Goal: Task Accomplishment & Management: Complete application form

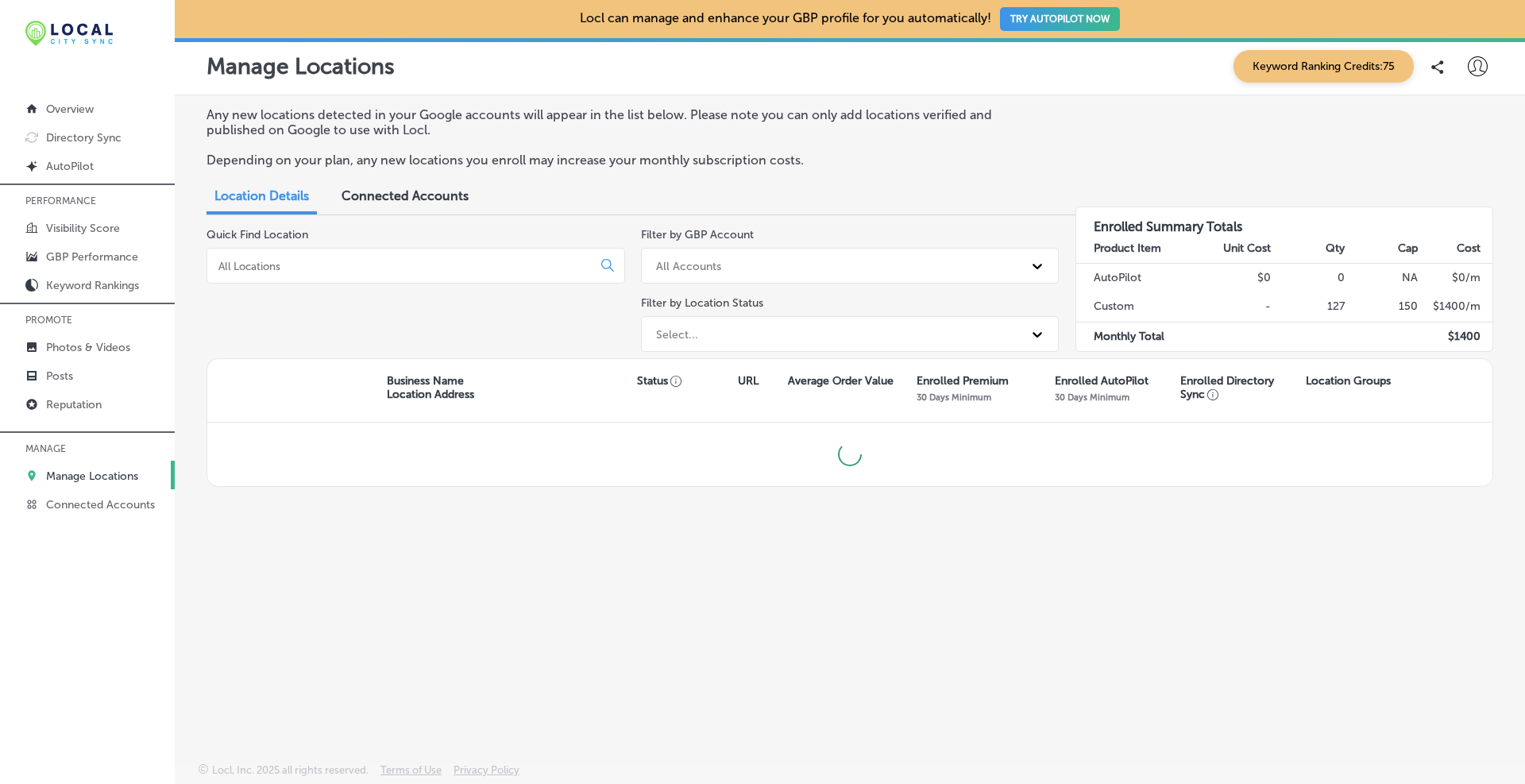
click at [316, 259] on input at bounding box center [402, 266] width 371 height 15
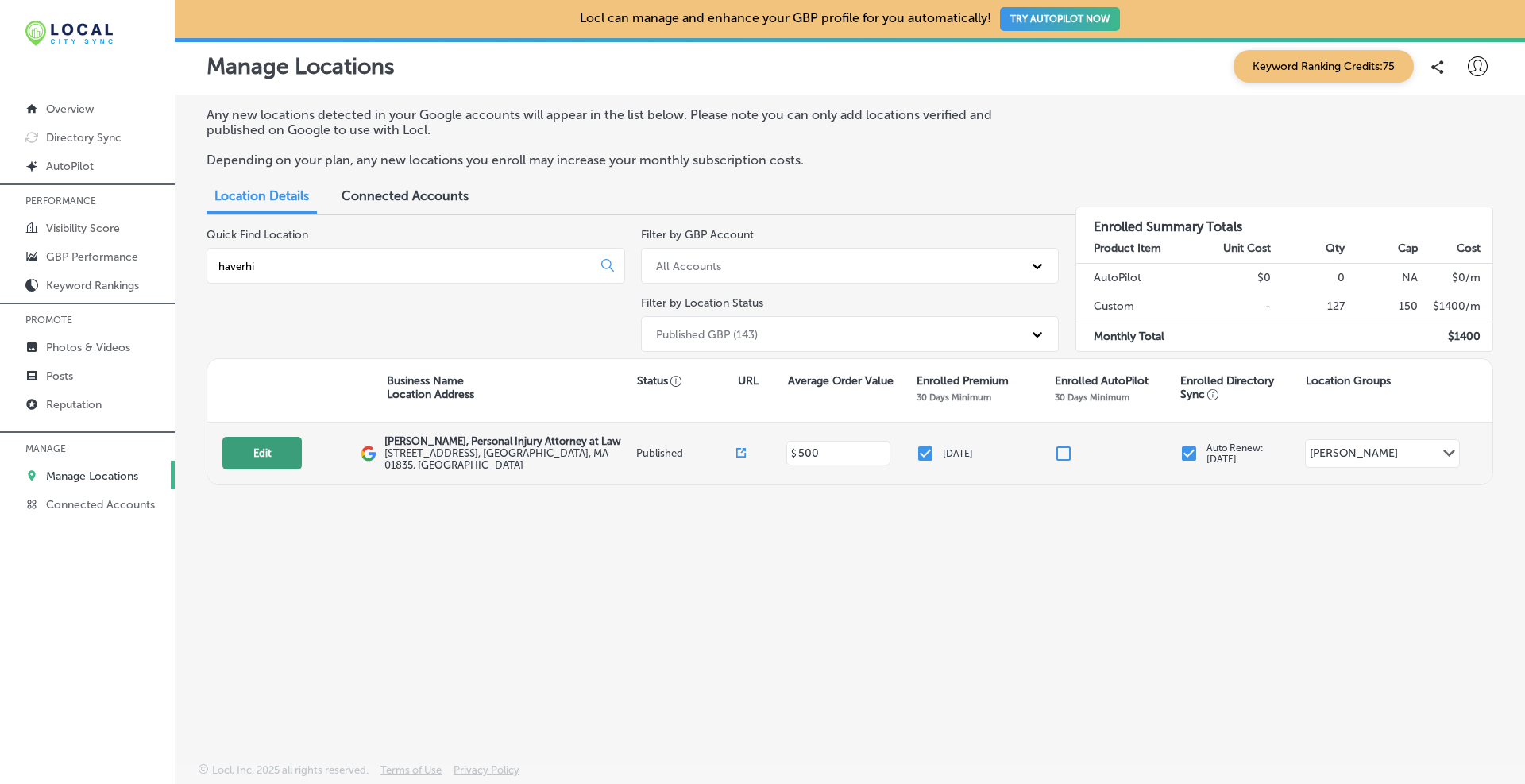
type input "haverhi"
click at [261, 452] on button "Edit" at bounding box center [262, 453] width 80 height 33
select select "US"
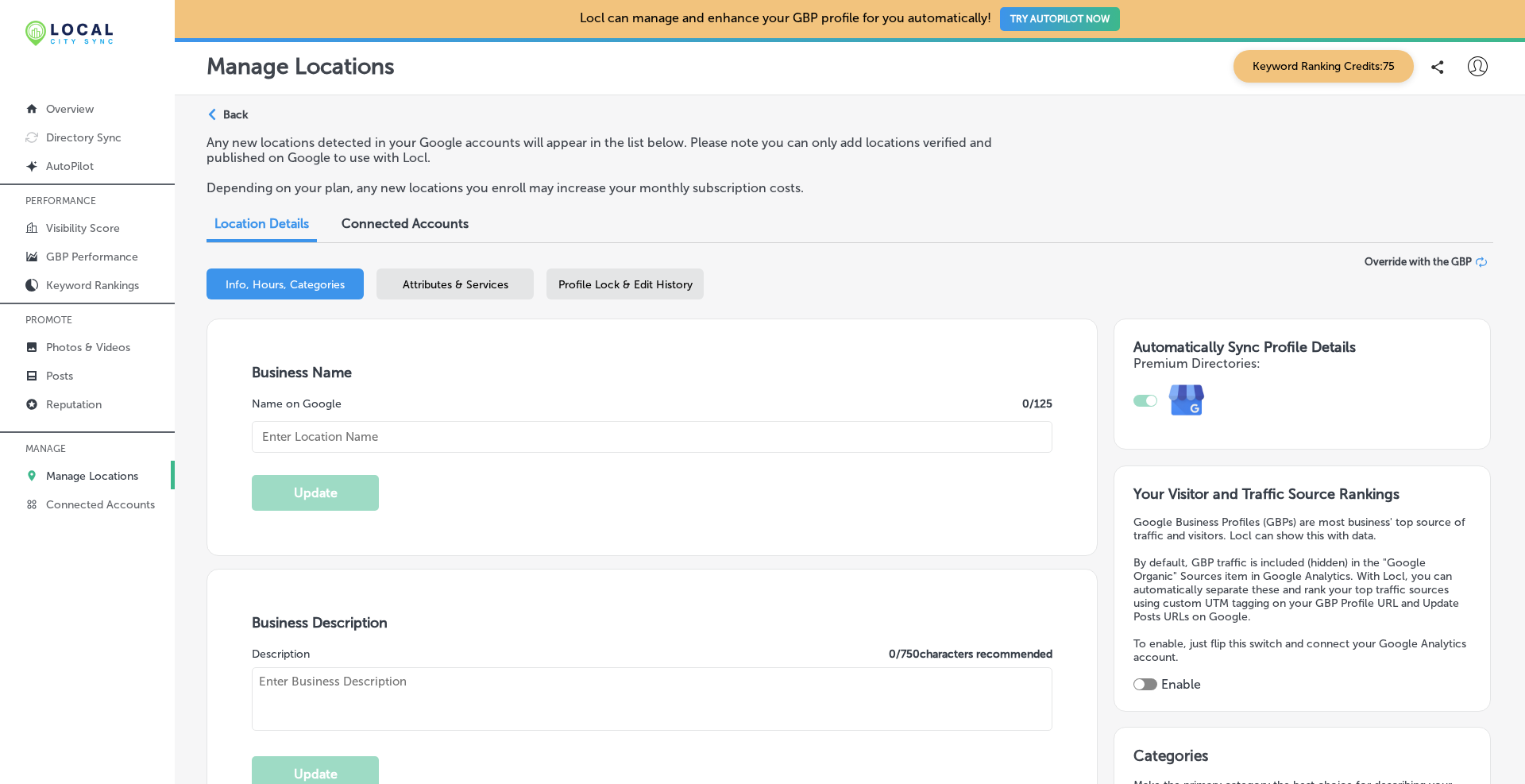
type input "[PERSON_NAME], Personal Injury Attorney at Law"
type input "[STREET_ADDRESS]"
type input "Haverhill"
type input "01835"
type input "US"
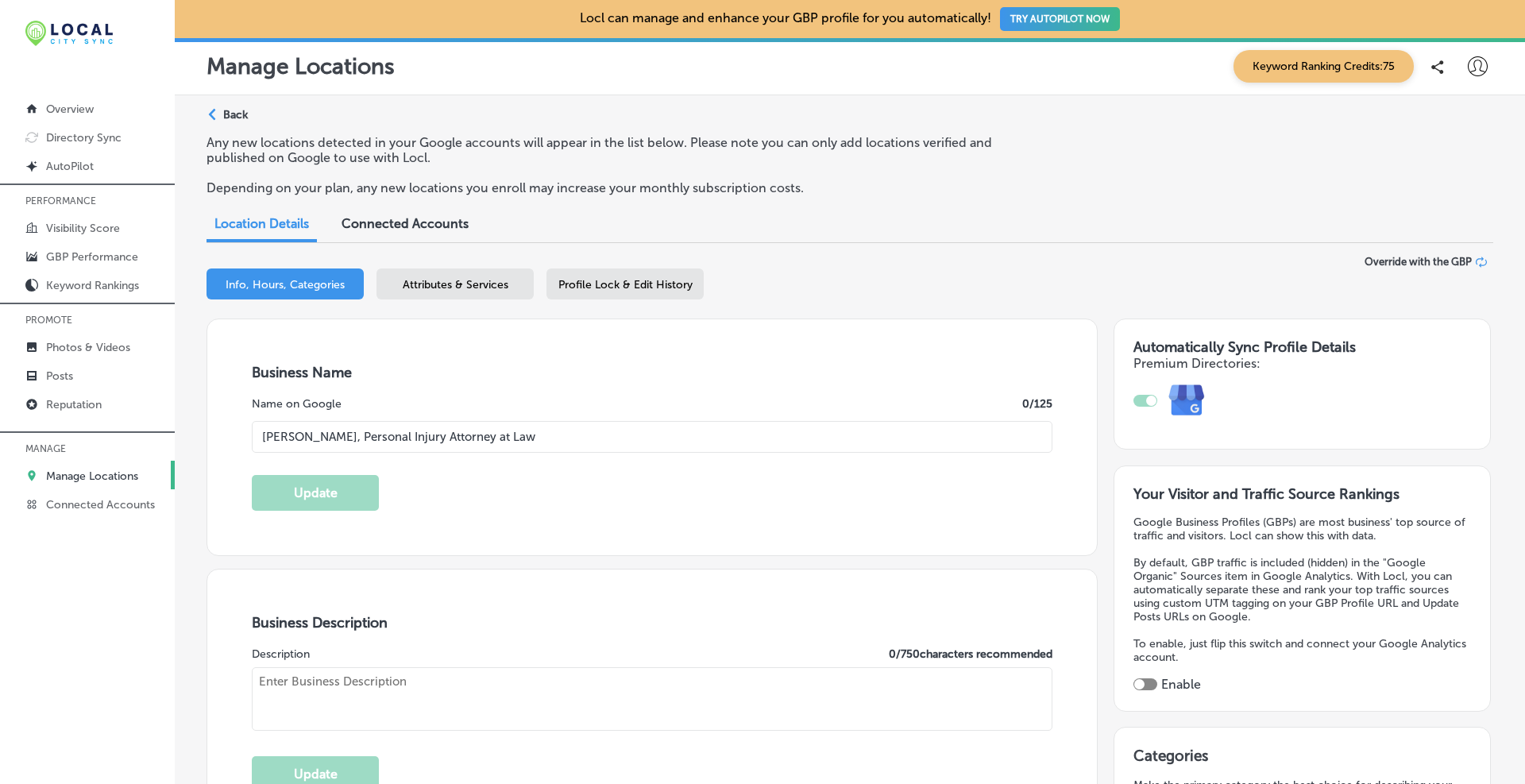
type input "https://www.brandonjbroderick.com/massachusetts/personal-injury-lawyer-haverhil…"
type textarea "At Brandon J. Broderick, Personal Injury Attorney at Law, our Haverhill, MA per…"
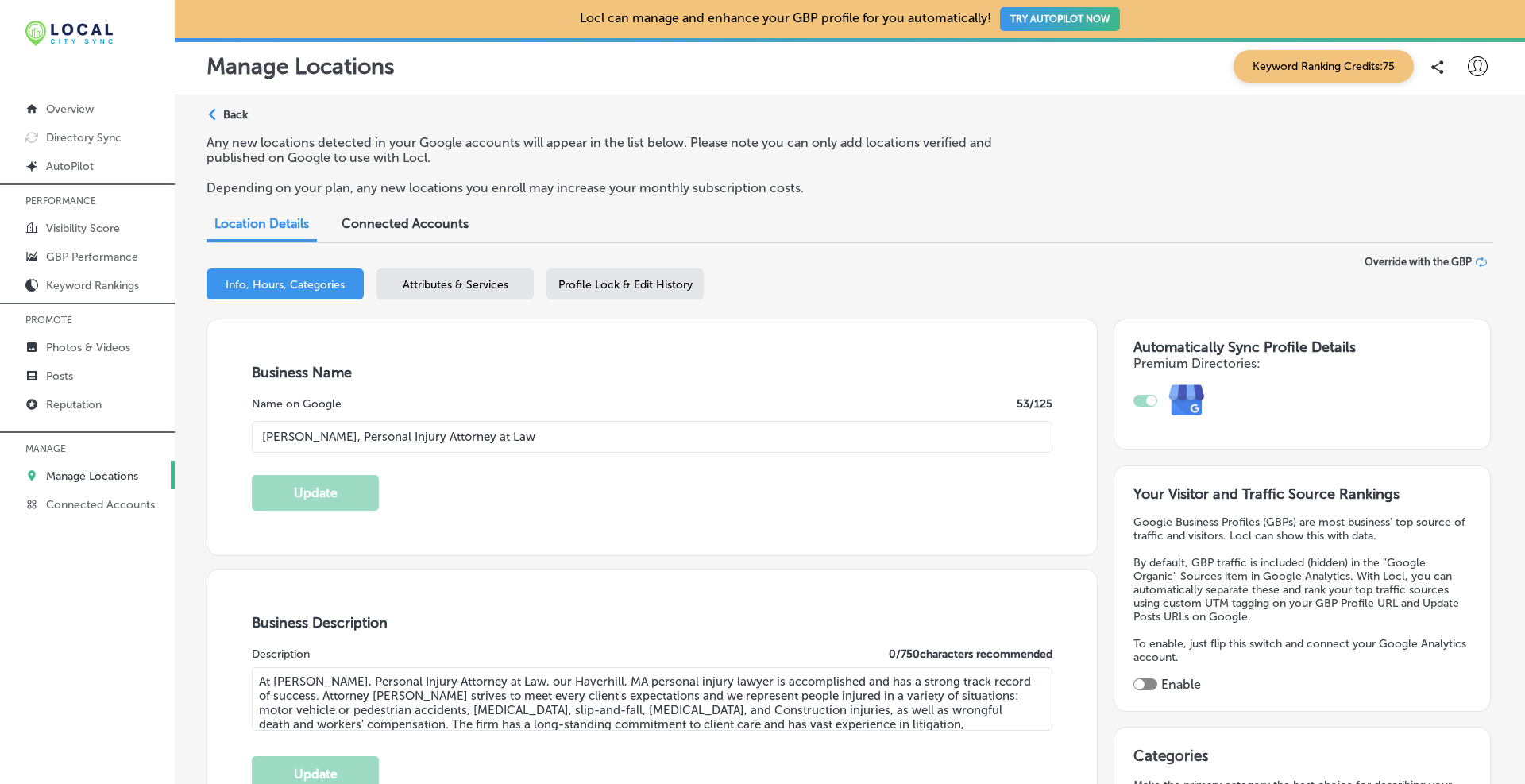
type input "+1 866 257 5134"
select select "US"
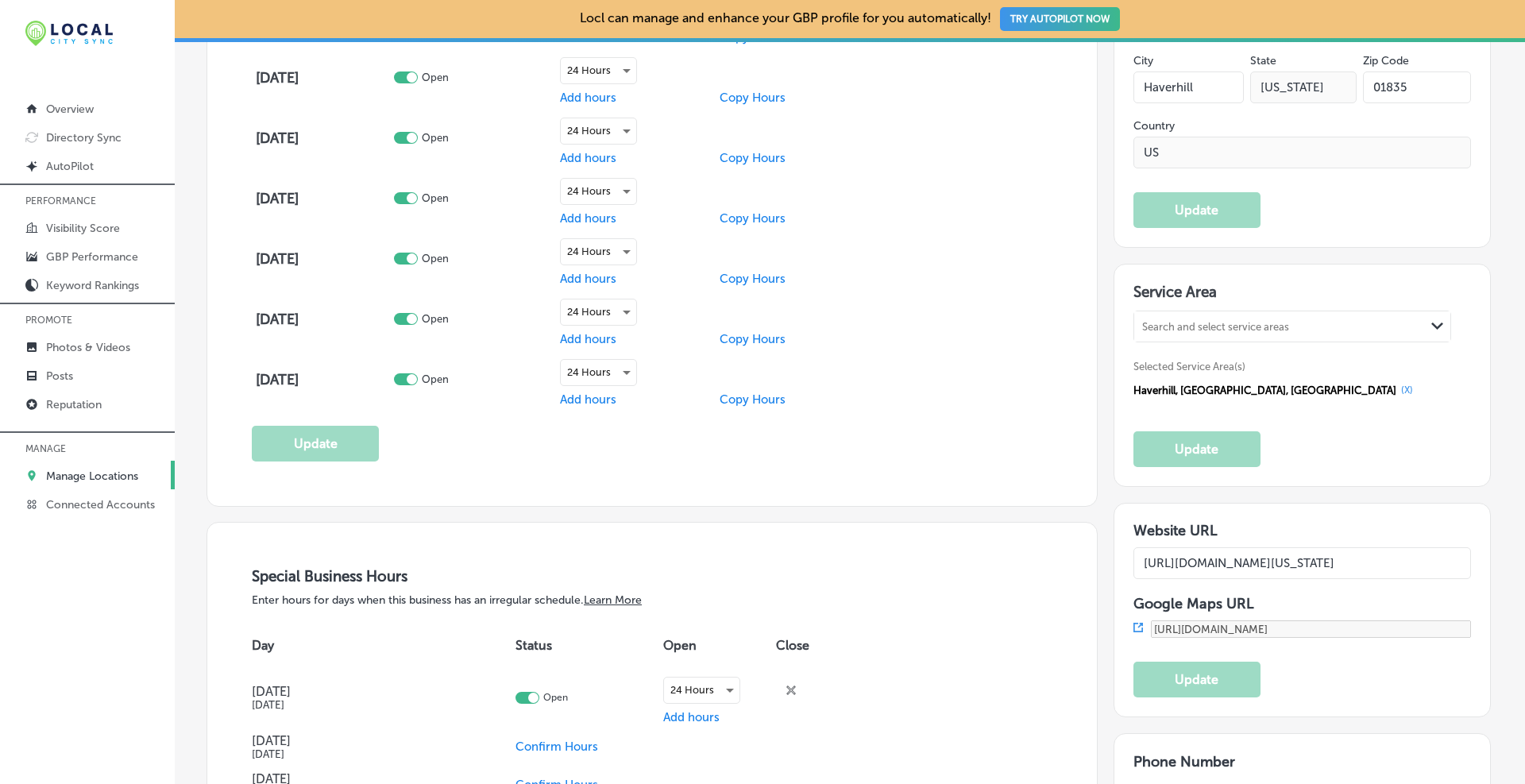
scroll to position [1853, 0]
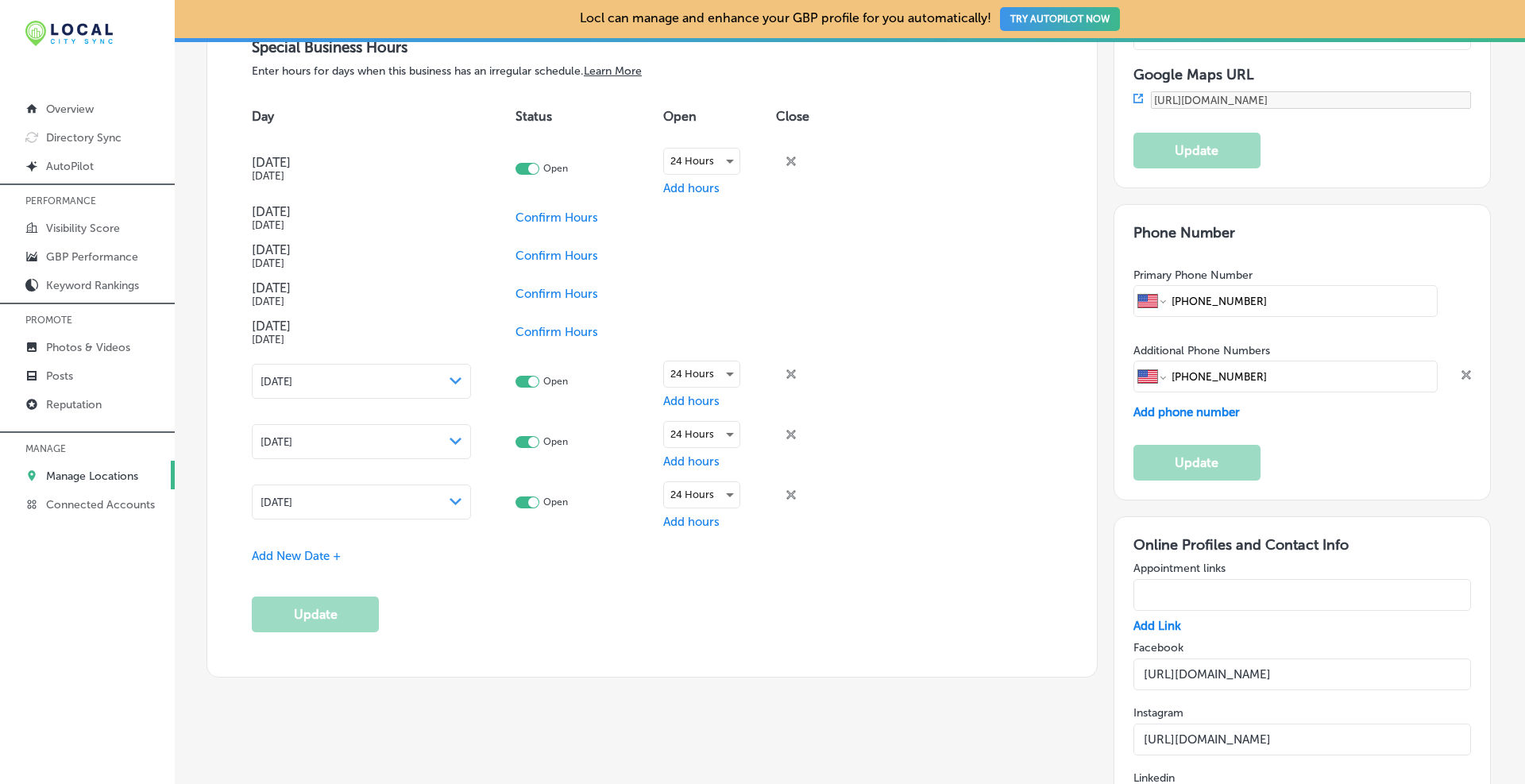
drag, startPoint x: 1246, startPoint y: 382, endPoint x: 1159, endPoint y: 382, distance: 87.0
click at [1159, 382] on div "International Afghanistan Åland Islands Albania Algeria American Samoa Andorra …" at bounding box center [1285, 376] width 304 height 32
drag, startPoint x: 1263, startPoint y: 295, endPoint x: 1127, endPoint y: 297, distance: 136.0
click at [1134, 297] on div "International Afghanistan Åland Islands Albania Algeria American Samoa Andorra …" at bounding box center [1285, 300] width 304 height 32
paste input "+1 866 547 8558"
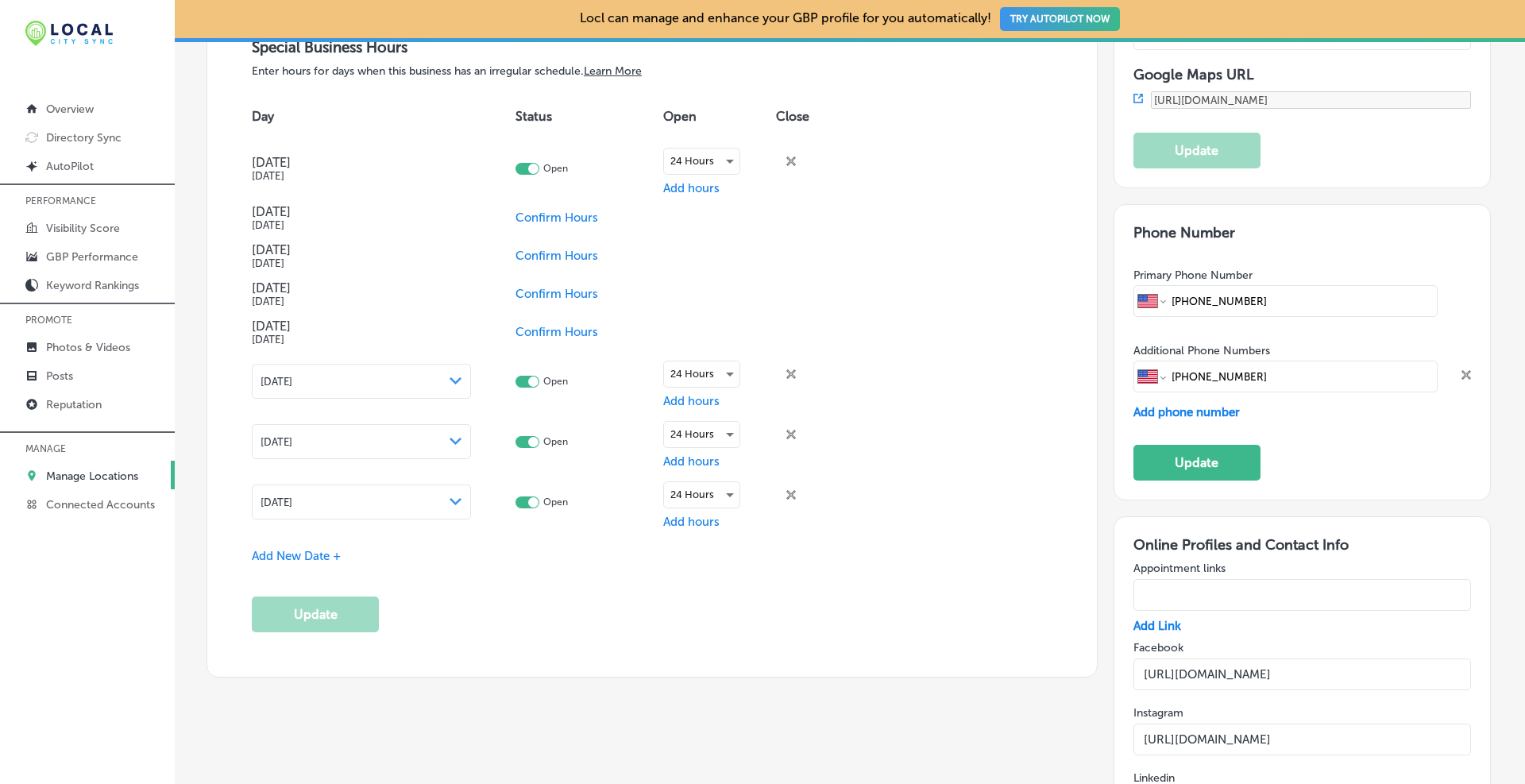
type input "+1 866 547 8558"
click at [1462, 370] on icon at bounding box center [1466, 375] width 10 height 10
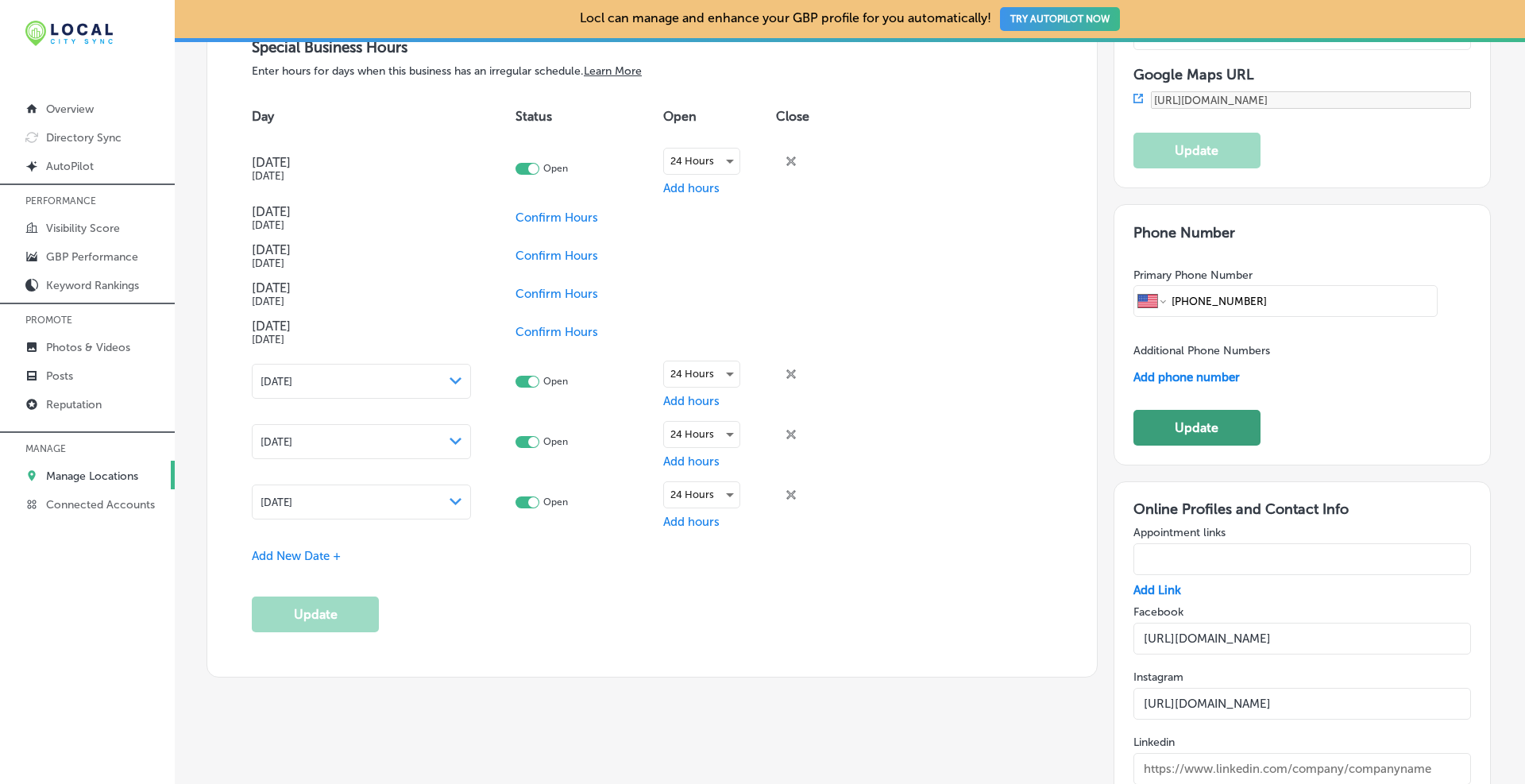
click at [1203, 417] on button "Update" at bounding box center [1197, 427] width 127 height 35
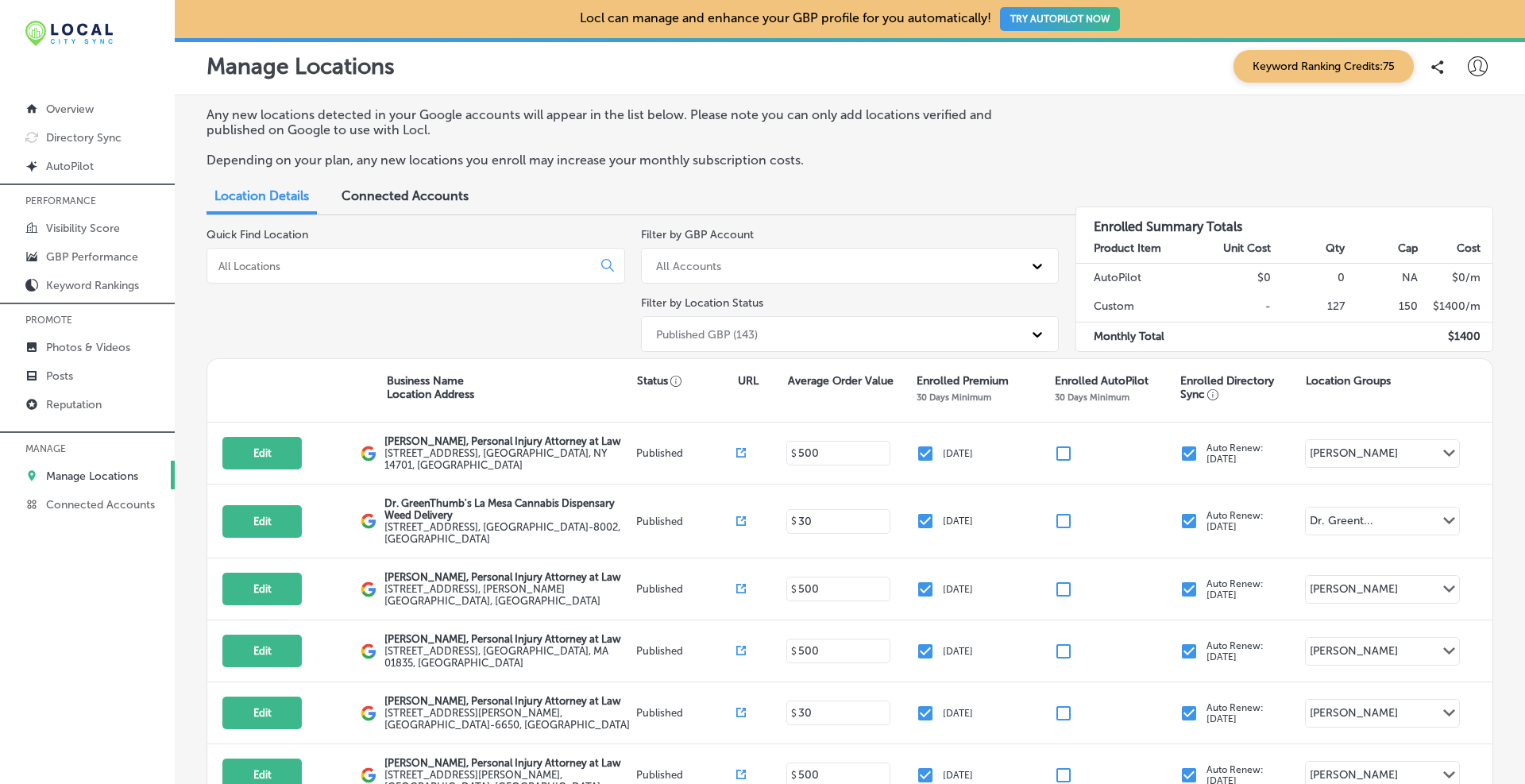
click at [280, 267] on input at bounding box center [402, 266] width 371 height 15
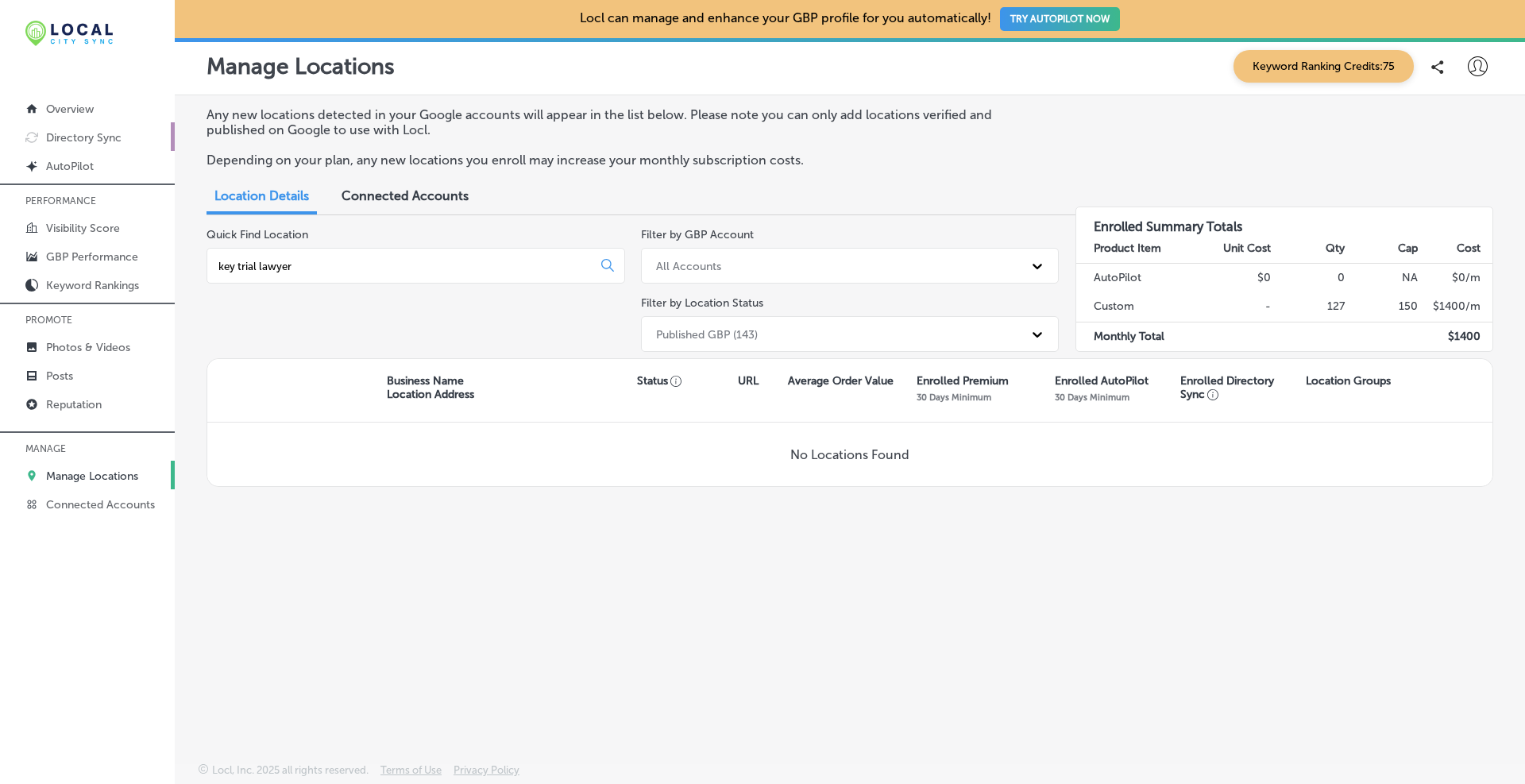
type input "key trial lawyer"
click at [96, 139] on p "Directory Sync" at bounding box center [83, 138] width 75 height 14
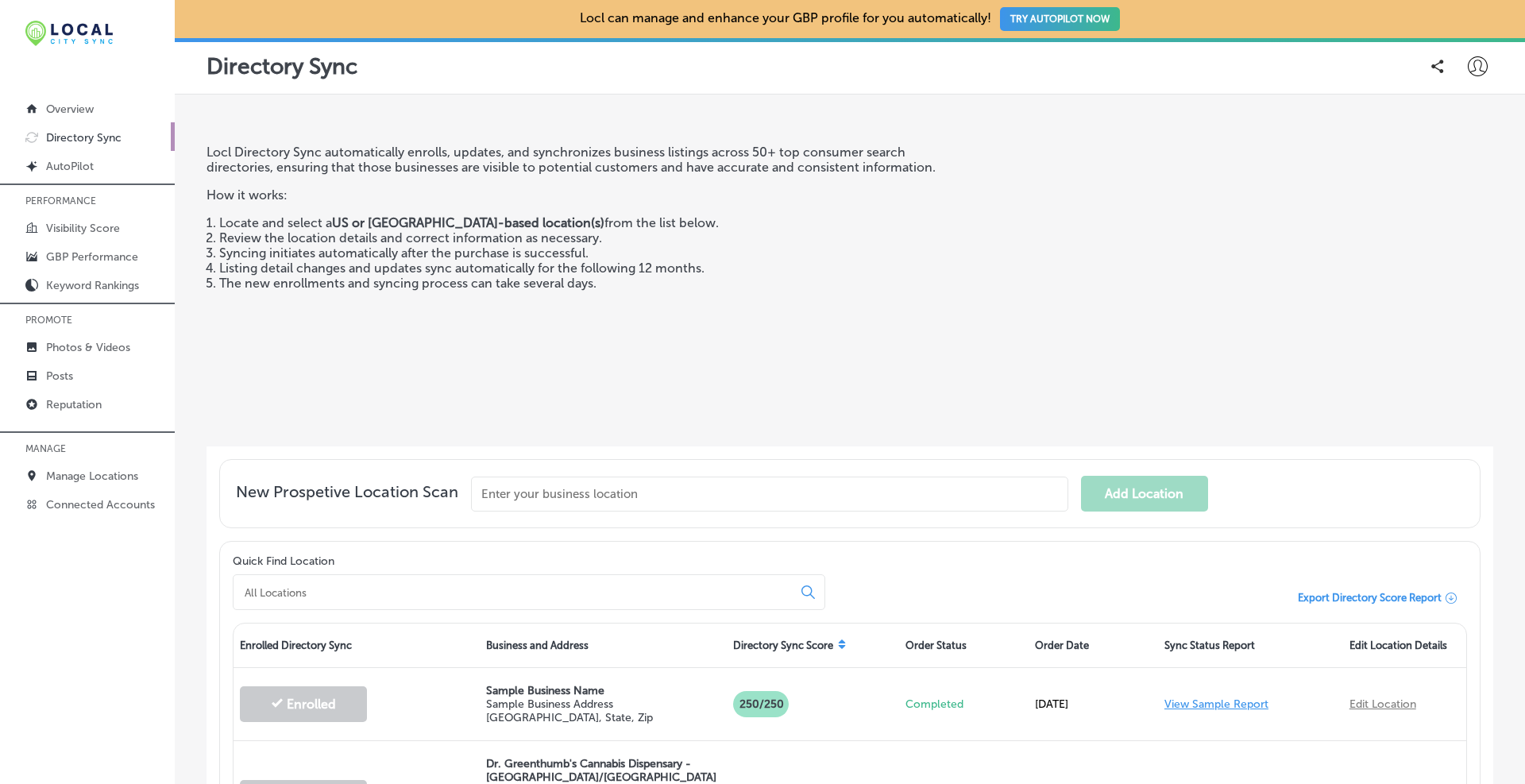
click at [527, 479] on input "text" at bounding box center [769, 494] width 597 height 35
type input "key trial lawyers"
click at [649, 541] on button "Enter Manually" at bounding box center [653, 538] width 85 height 24
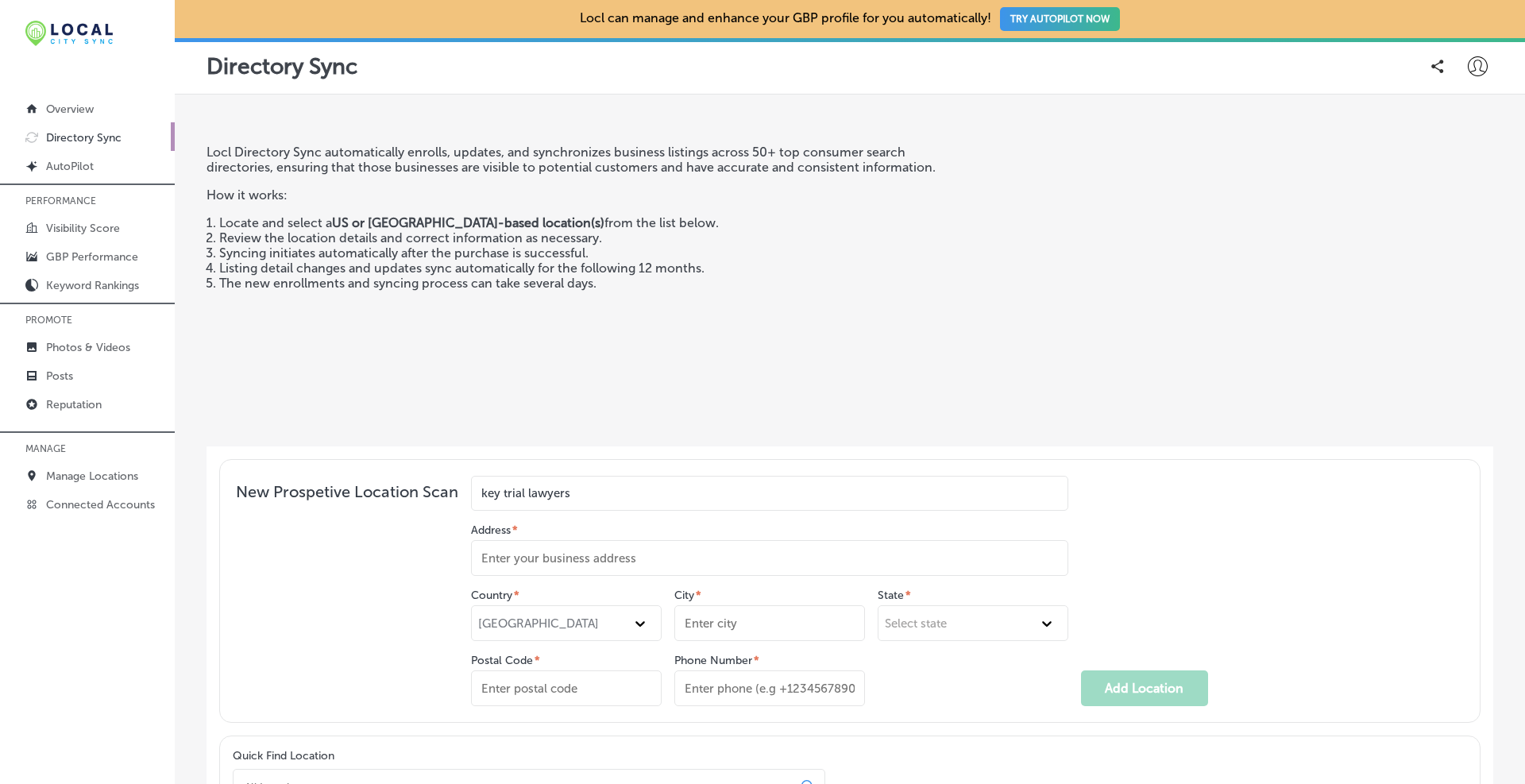
click at [564, 563] on input "Address *" at bounding box center [769, 557] width 597 height 35
type input "1760 FM 967 Suite A"
type input "[DEMOGRAPHIC_DATA]"
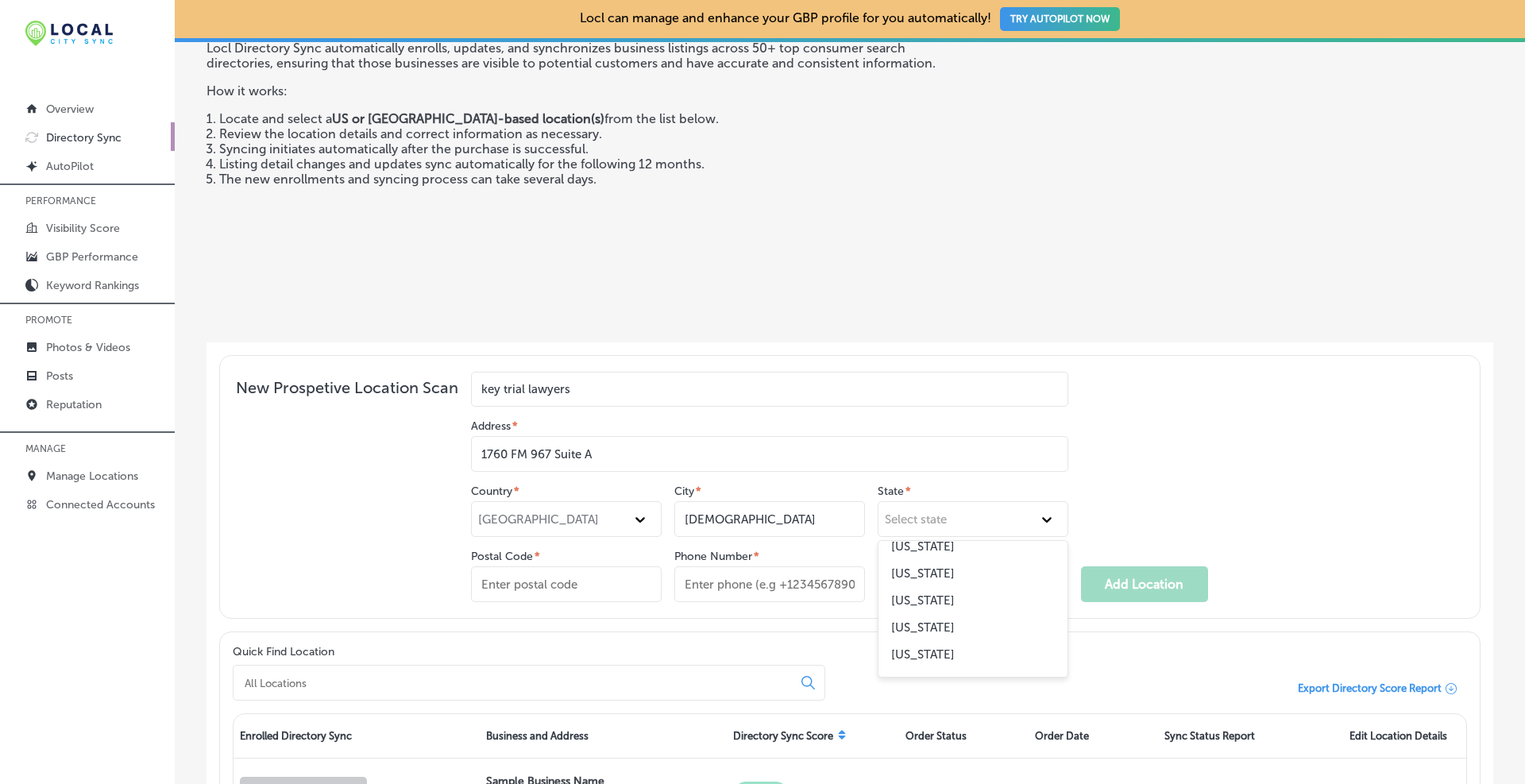
scroll to position [1115, 0]
click at [918, 599] on div "[US_STATE]" at bounding box center [973, 603] width 189 height 27
click at [572, 584] on input "Postal Code *" at bounding box center [566, 583] width 190 height 35
type input "78610"
click at [724, 581] on input "Phone Number *" at bounding box center [769, 583] width 190 height 35
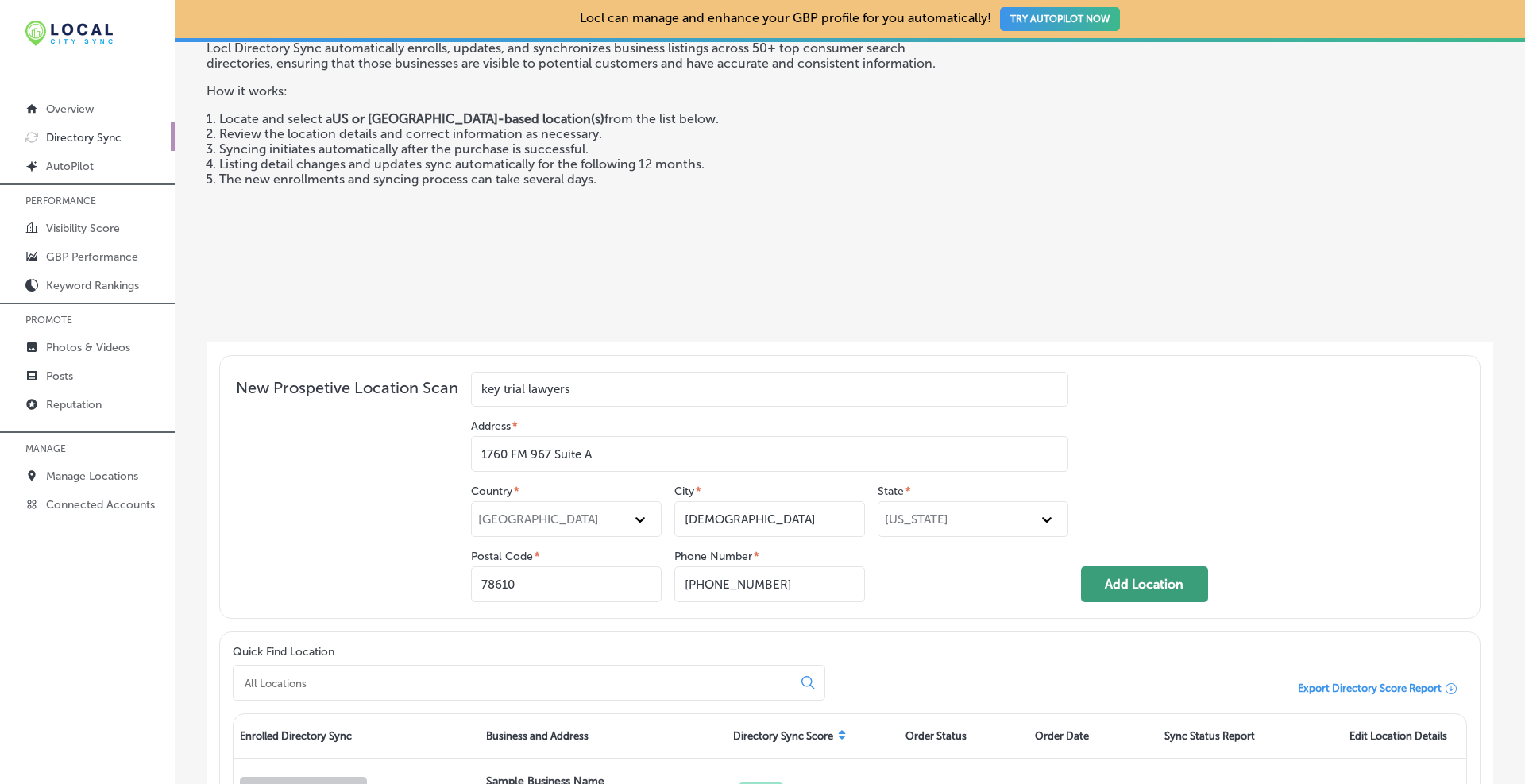
type input "[PHONE_NUMBER]"
click at [1136, 577] on button "Add Location" at bounding box center [1144, 583] width 127 height 35
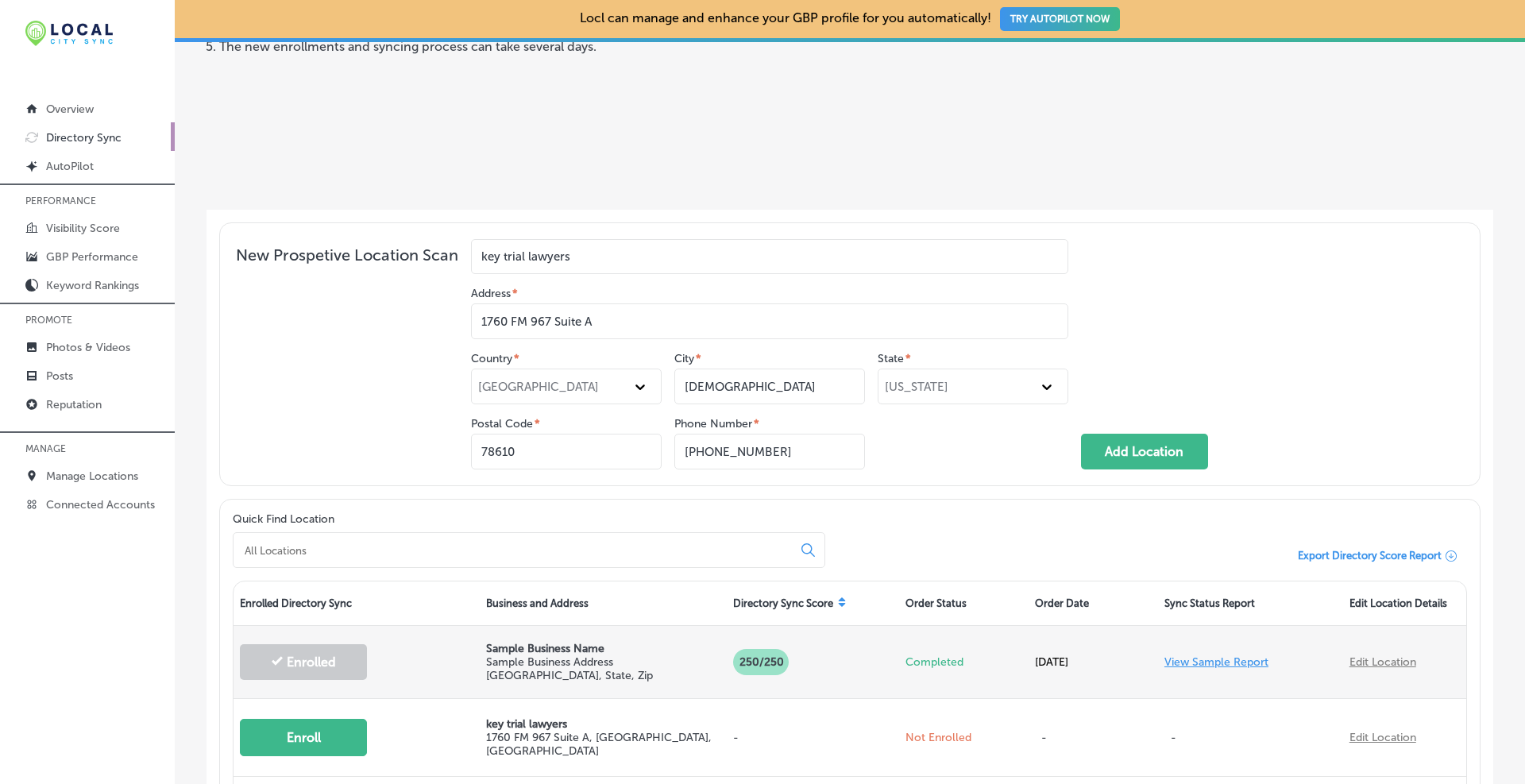
scroll to position [369, 0]
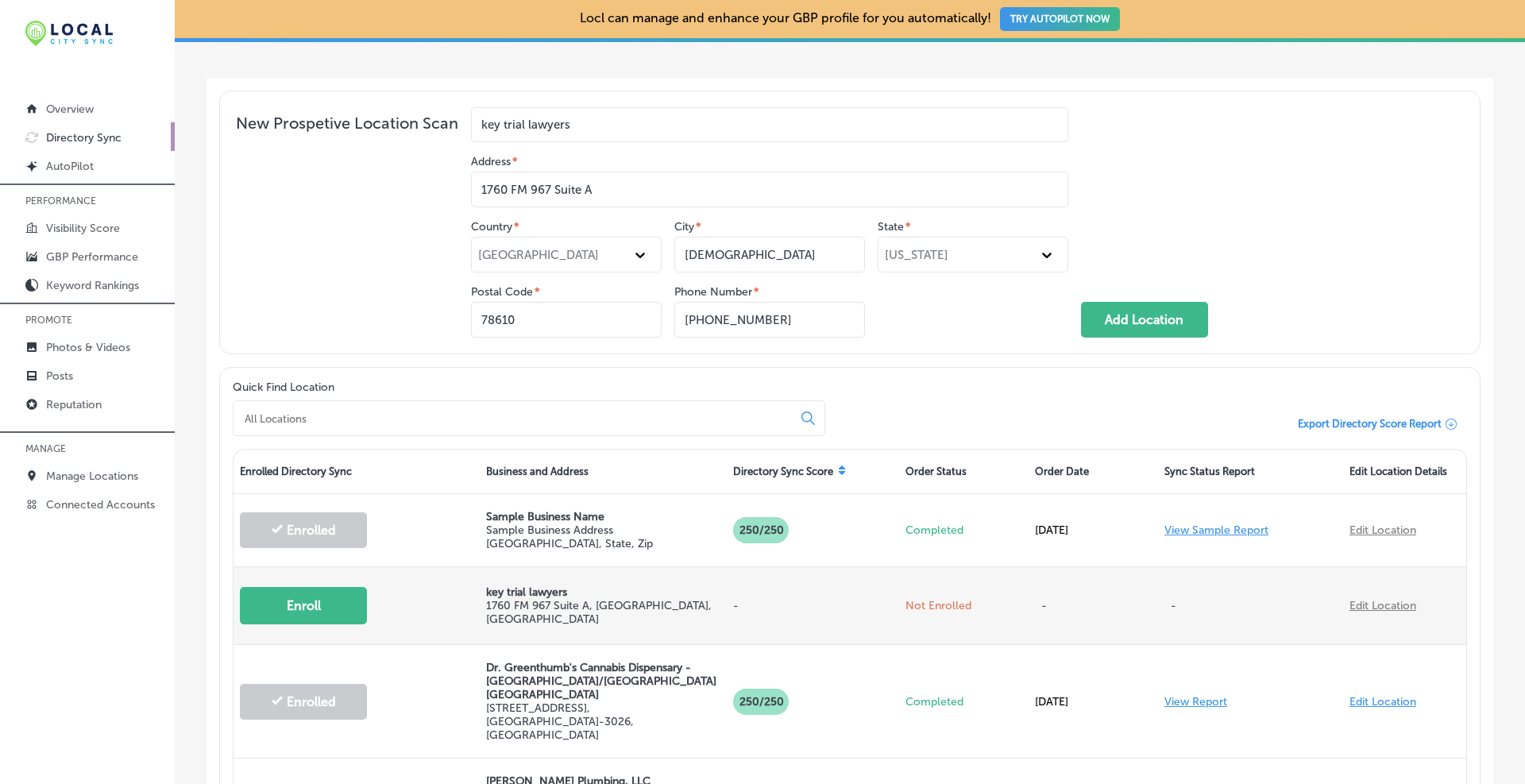
click at [1357, 603] on link "Edit Location" at bounding box center [1382, 606] width 67 height 14
click at [1360, 599] on link "Edit Location" at bounding box center [1382, 606] width 67 height 14
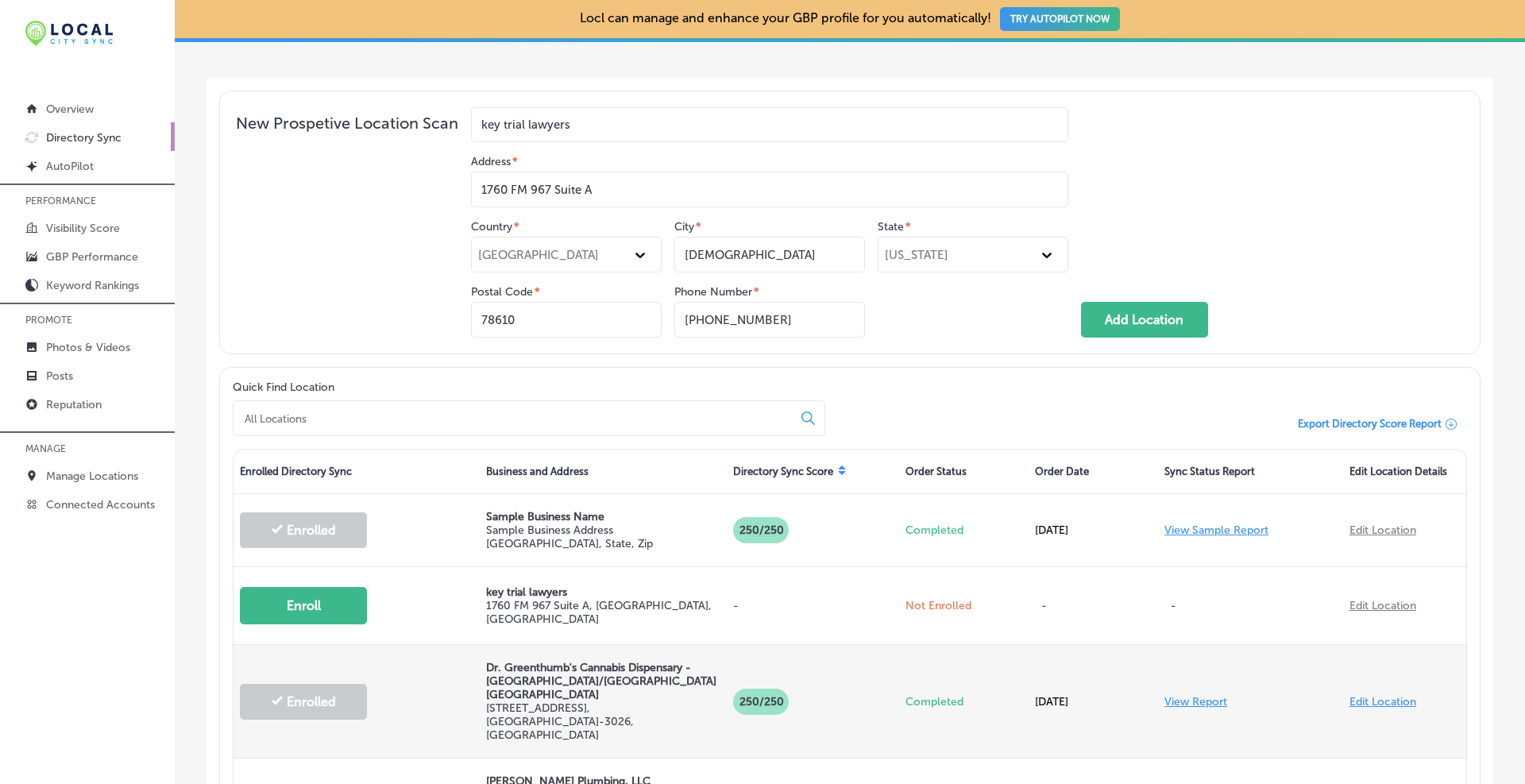
scroll to position [501, 0]
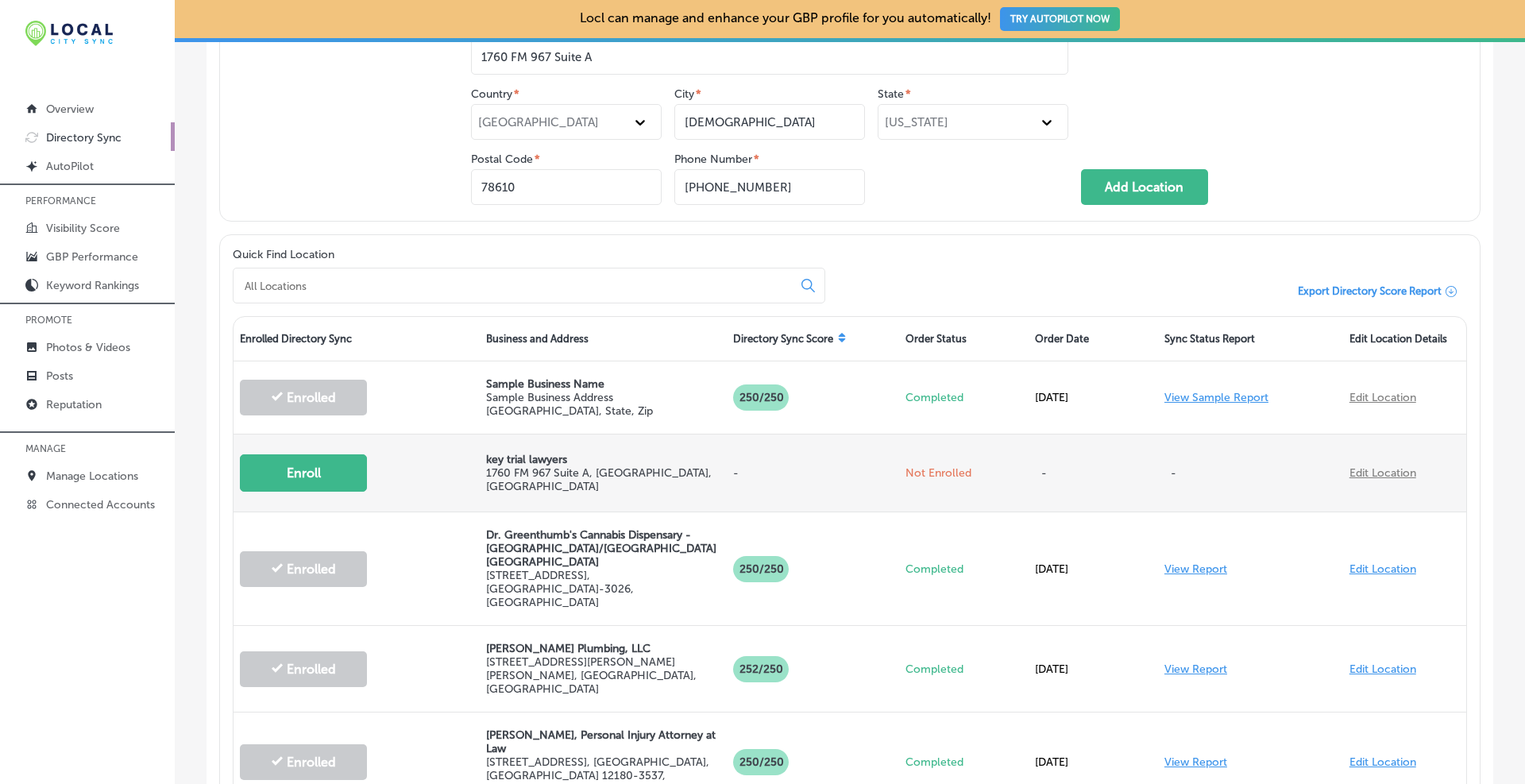
click at [1365, 468] on link "Edit Location" at bounding box center [1382, 473] width 67 height 14
drag, startPoint x: 705, startPoint y: 474, endPoint x: 484, endPoint y: 480, distance: 221.1
click at [486, 480] on p "[GEOGRAPHIC_DATA][STREET_ADDRESS][GEOGRAPHIC_DATA]" at bounding box center [603, 479] width 234 height 27
